Goal: Information Seeking & Learning: Learn about a topic

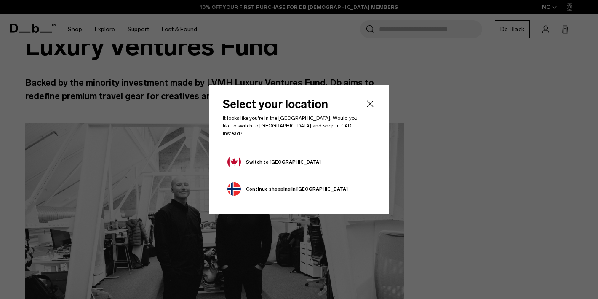
scroll to position [94, 0]
click at [370, 106] on icon "Close" at bounding box center [370, 104] width 10 height 10
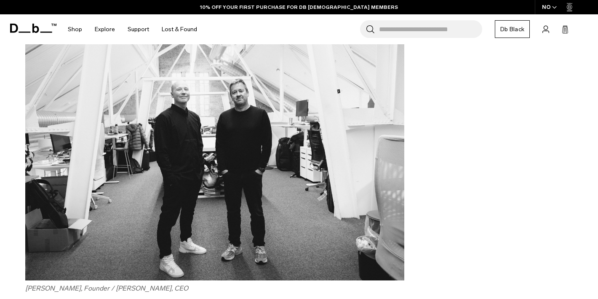
scroll to position [210, 0]
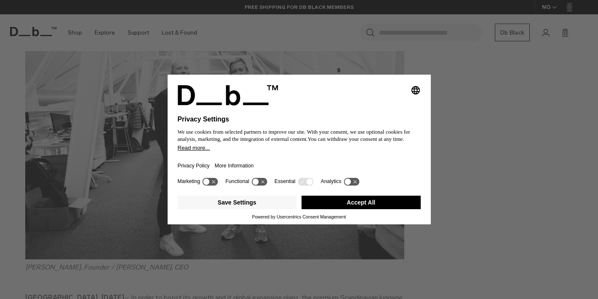
click at [362, 208] on button "Accept All" at bounding box center [361, 201] width 119 height 13
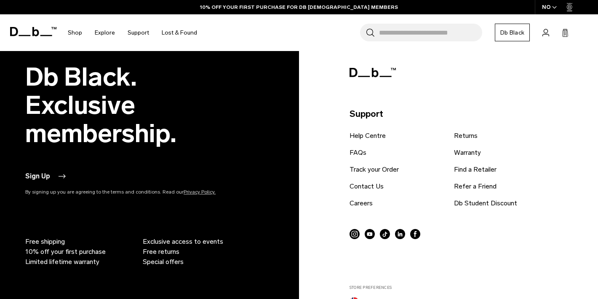
scroll to position [1475, 0]
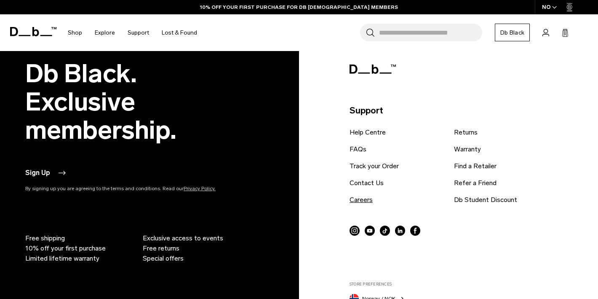
click at [358, 198] on link "Careers" at bounding box center [361, 200] width 23 height 10
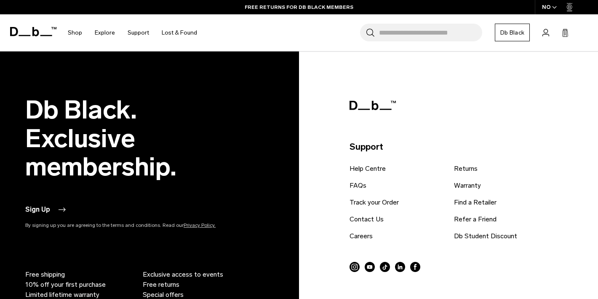
scroll to position [1057, 0]
